Goal: Task Accomplishment & Management: Manage account settings

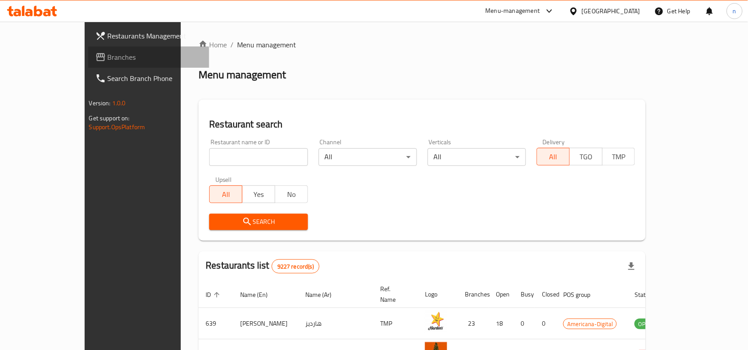
click at [108, 53] on span "Branches" at bounding box center [155, 57] width 95 height 11
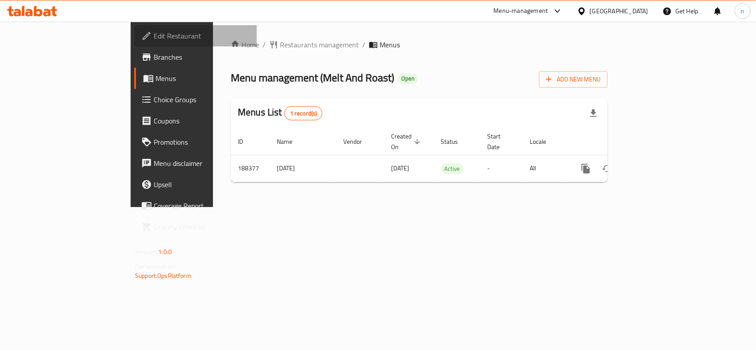
click at [154, 31] on span "Edit Restaurant" at bounding box center [202, 36] width 96 height 11
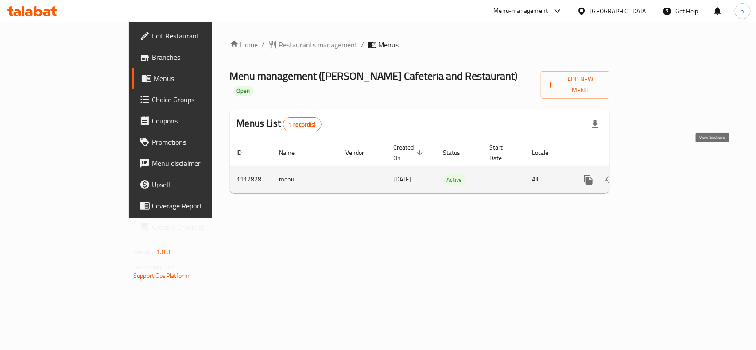
click at [658, 175] on icon "enhanced table" at bounding box center [652, 180] width 11 height 11
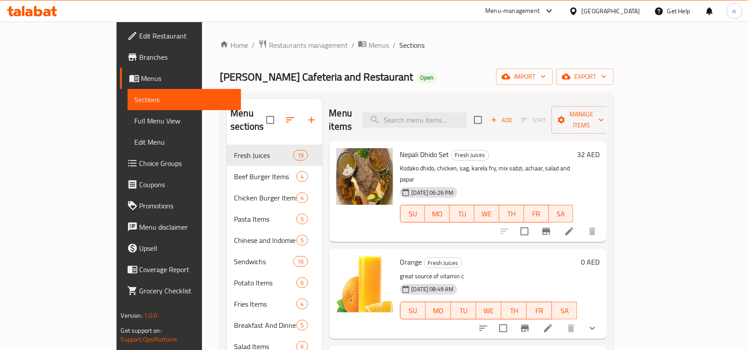
click at [140, 31] on span "Edit Restaurant" at bounding box center [187, 36] width 95 height 11
